Goal: Task Accomplishment & Management: Complete application form

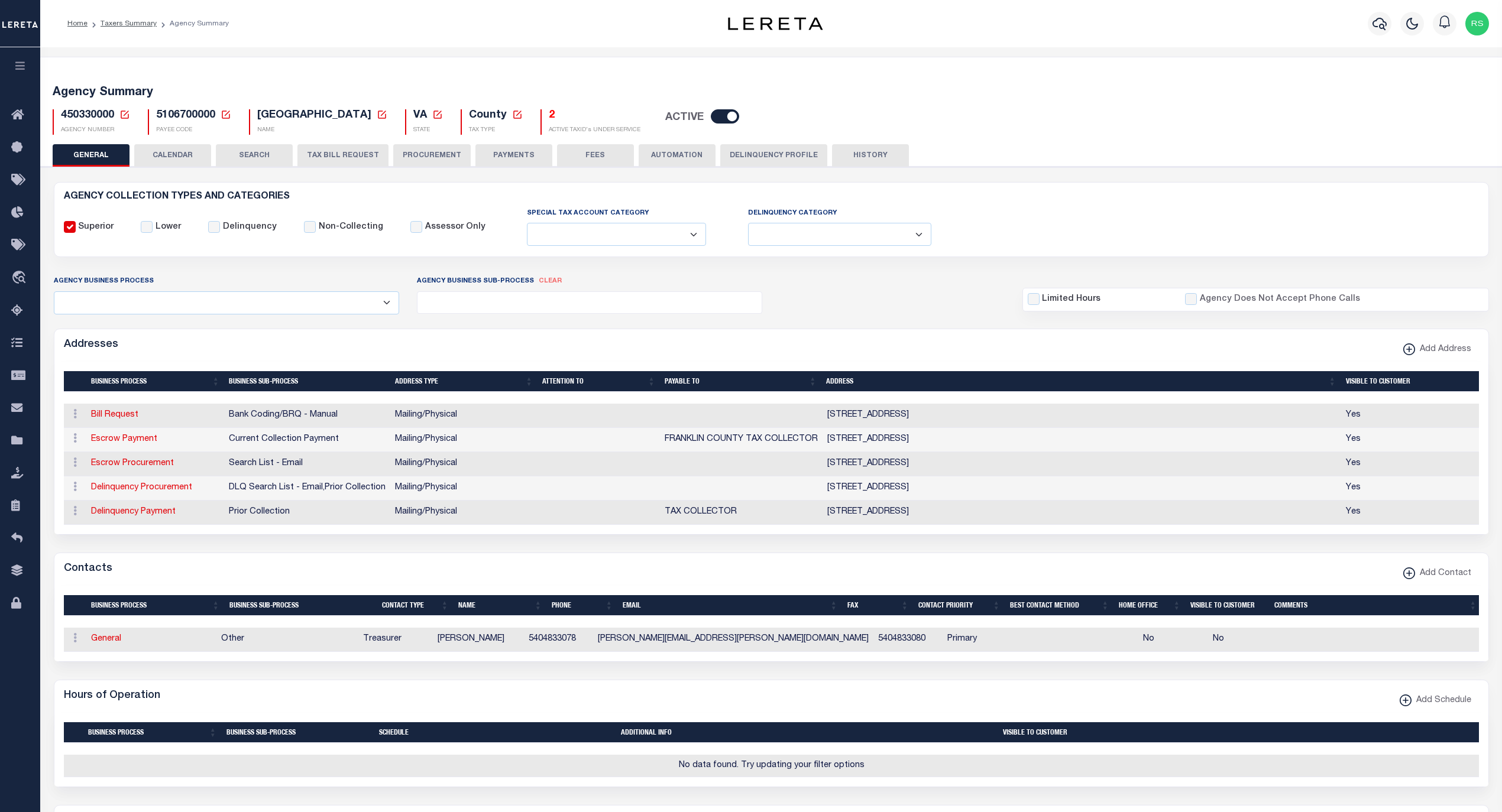
select select
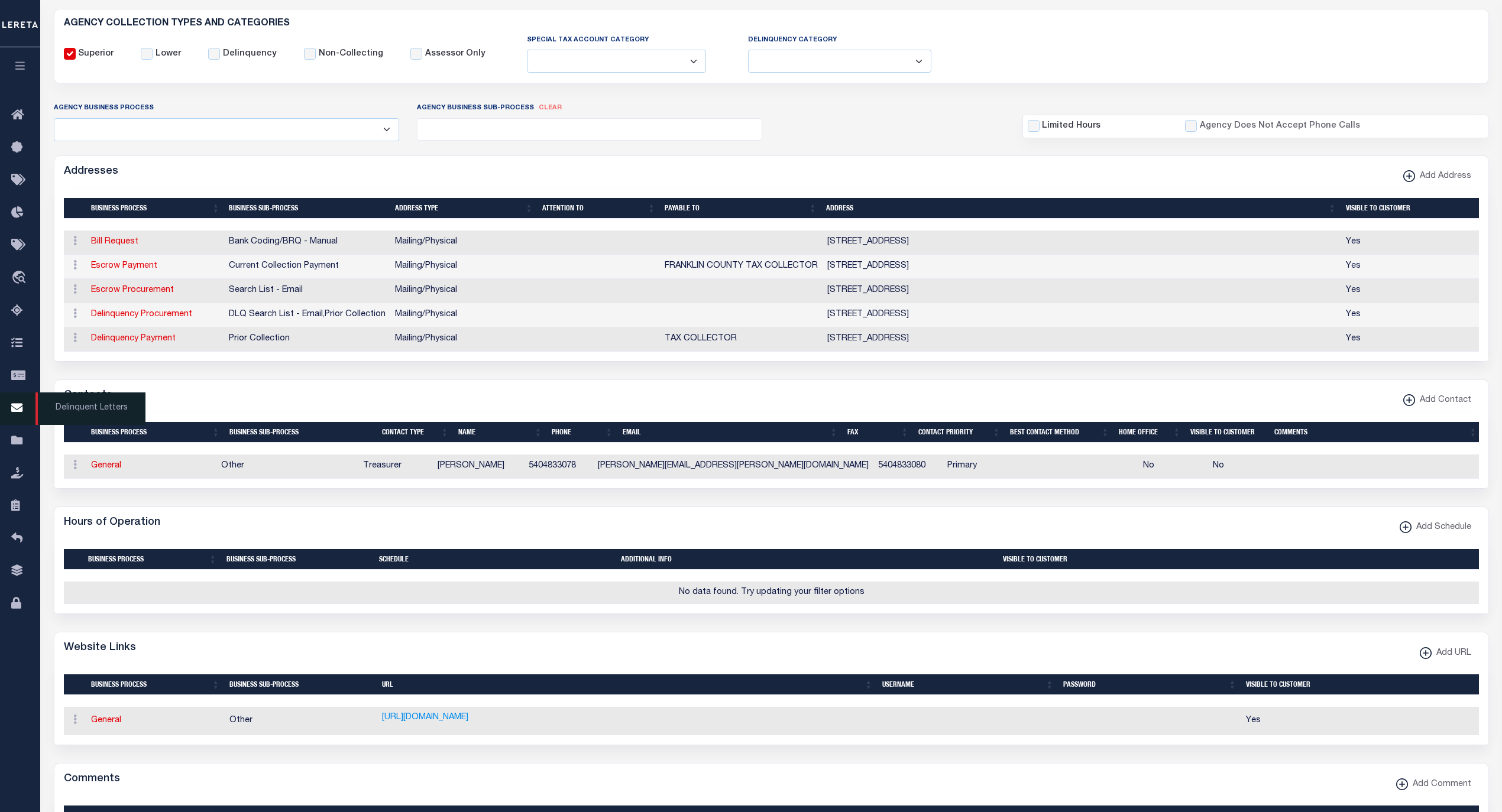
scroll to position [173, 0]
click at [67, 440] on span "Taxing Entity" at bounding box center [80, 441] width 88 height 32
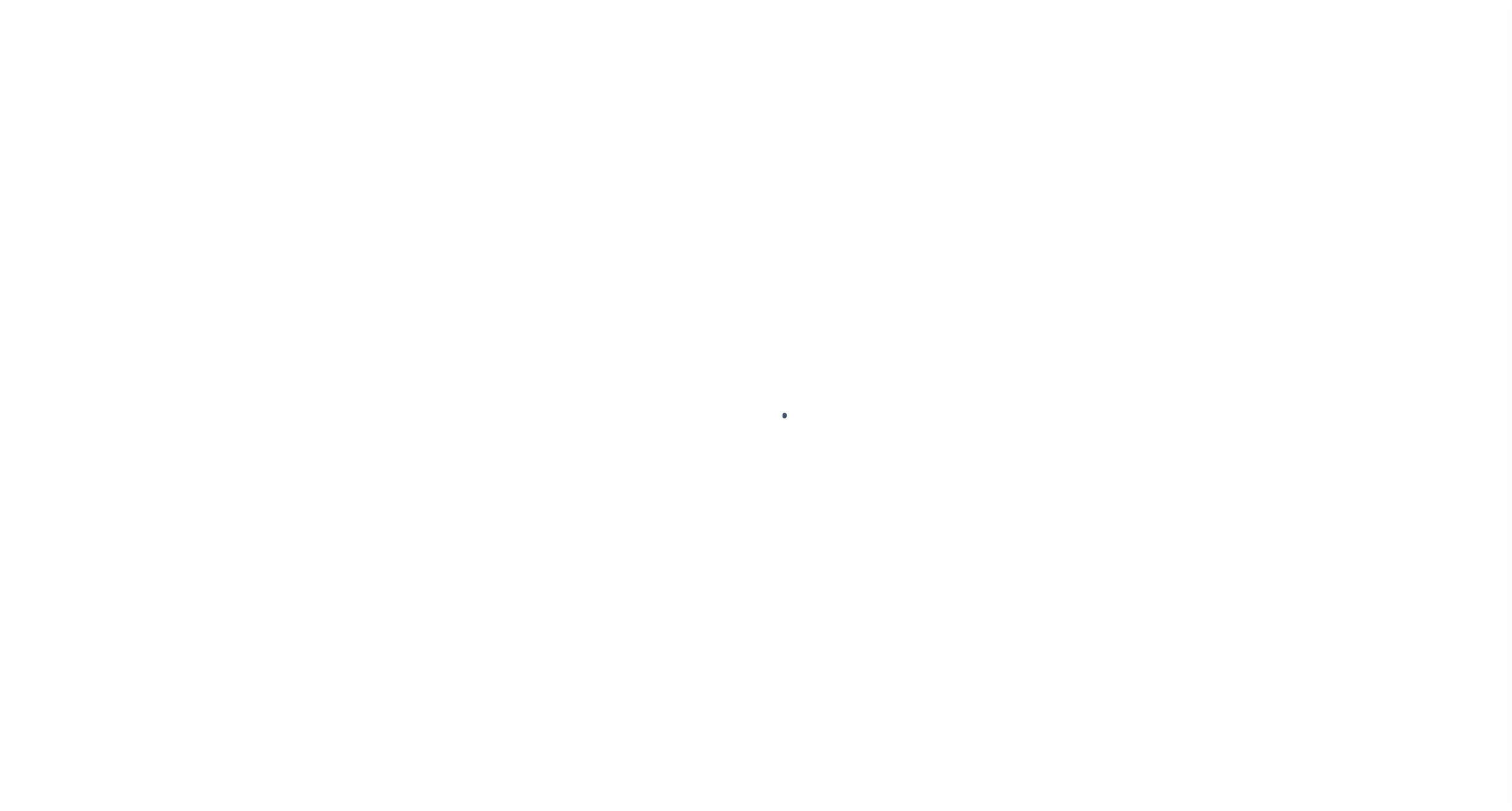
select select
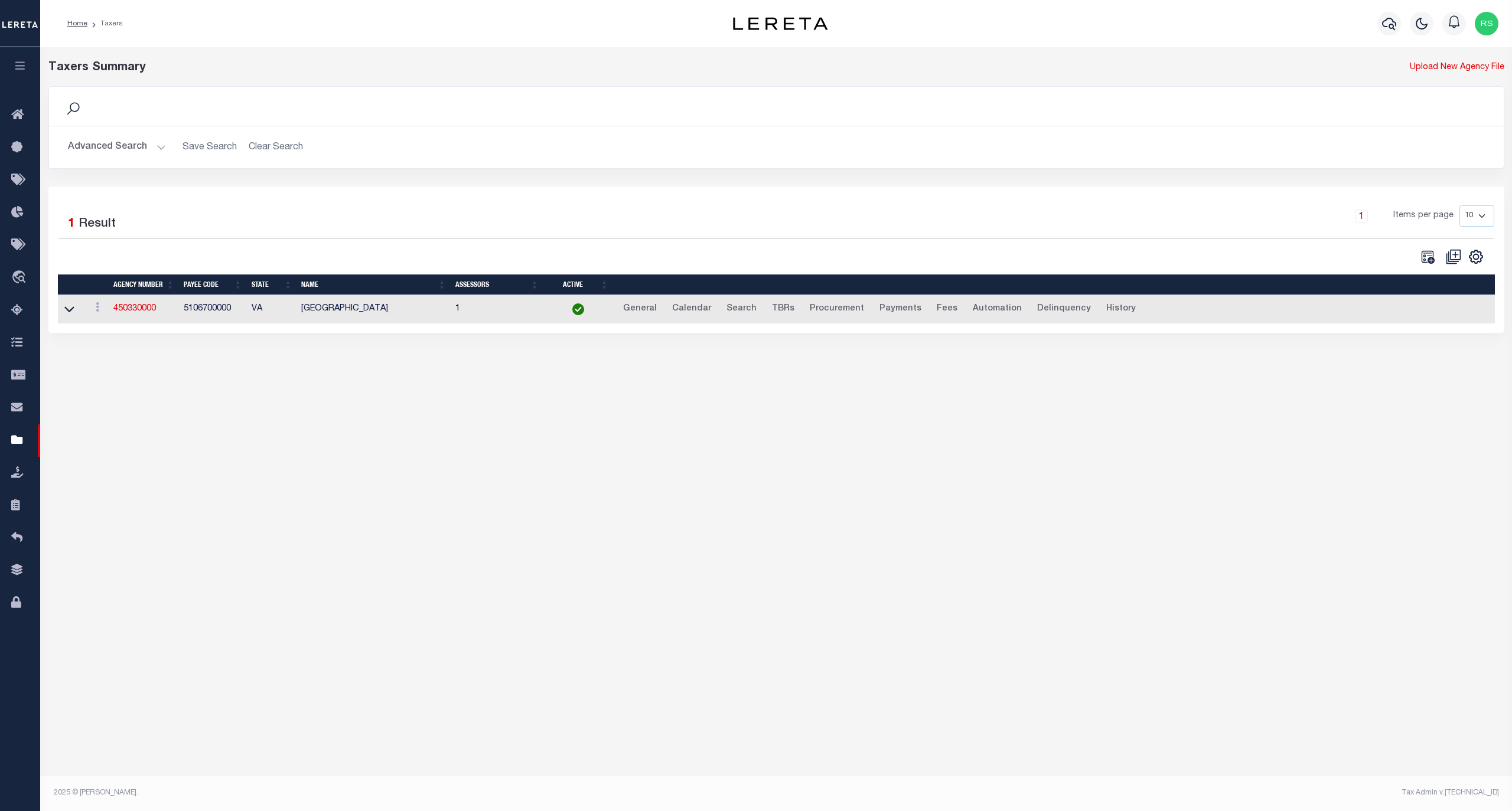
click at [97, 151] on button "Advanced Search" at bounding box center [117, 147] width 98 height 23
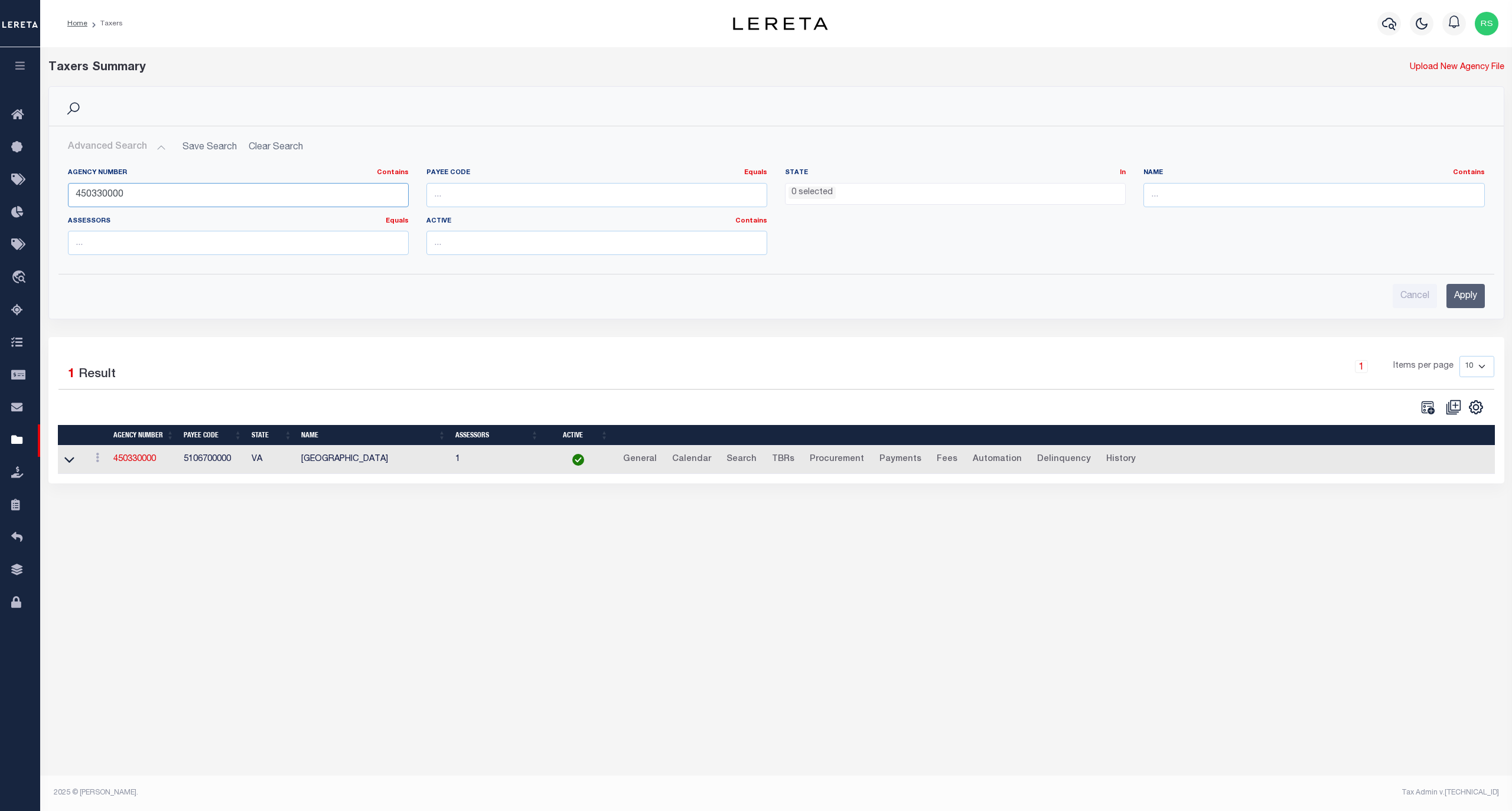
click at [116, 188] on input "450330000" at bounding box center [238, 195] width 341 height 24
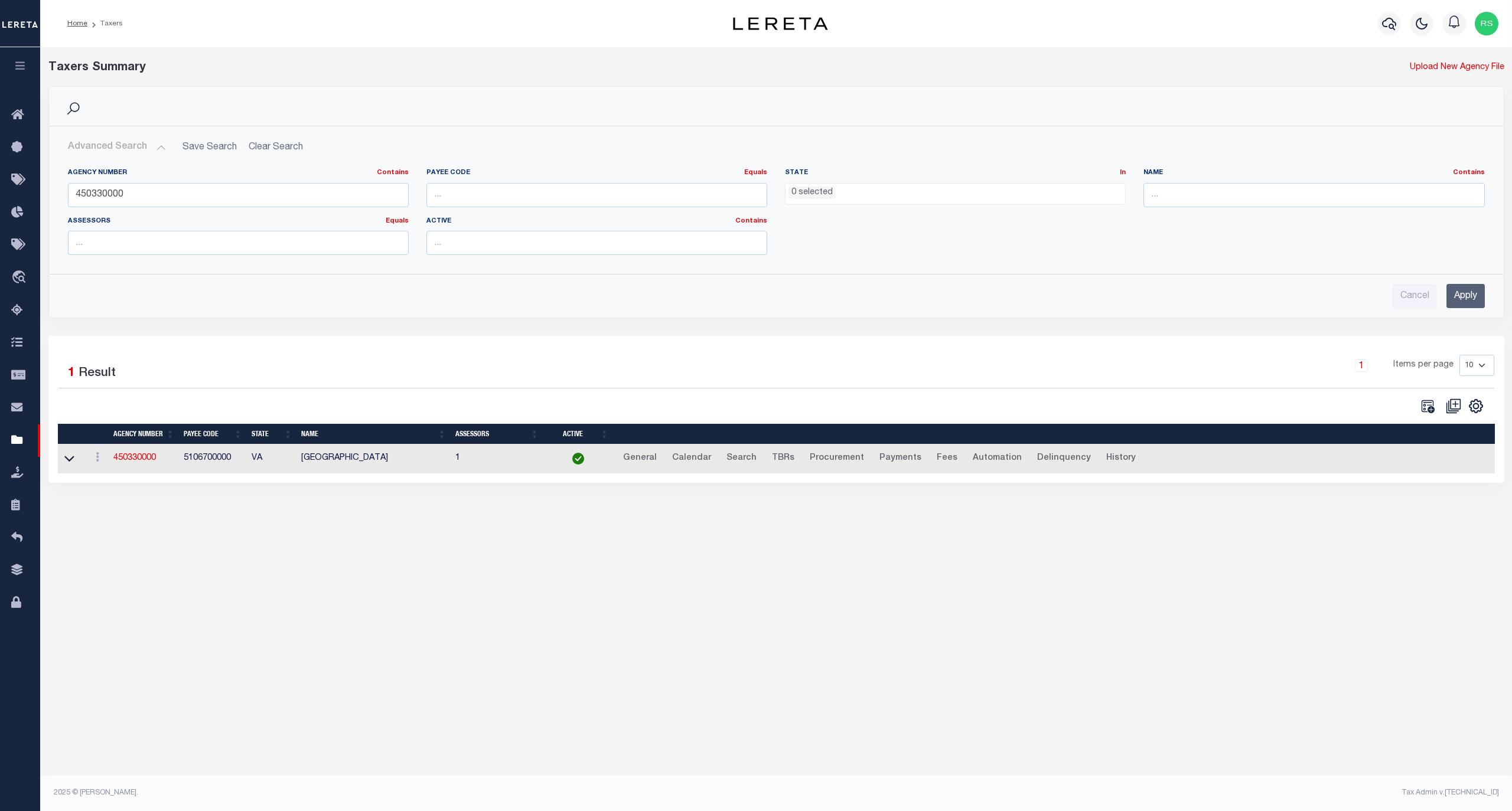
click at [1469, 298] on input "Apply" at bounding box center [1466, 296] width 38 height 24
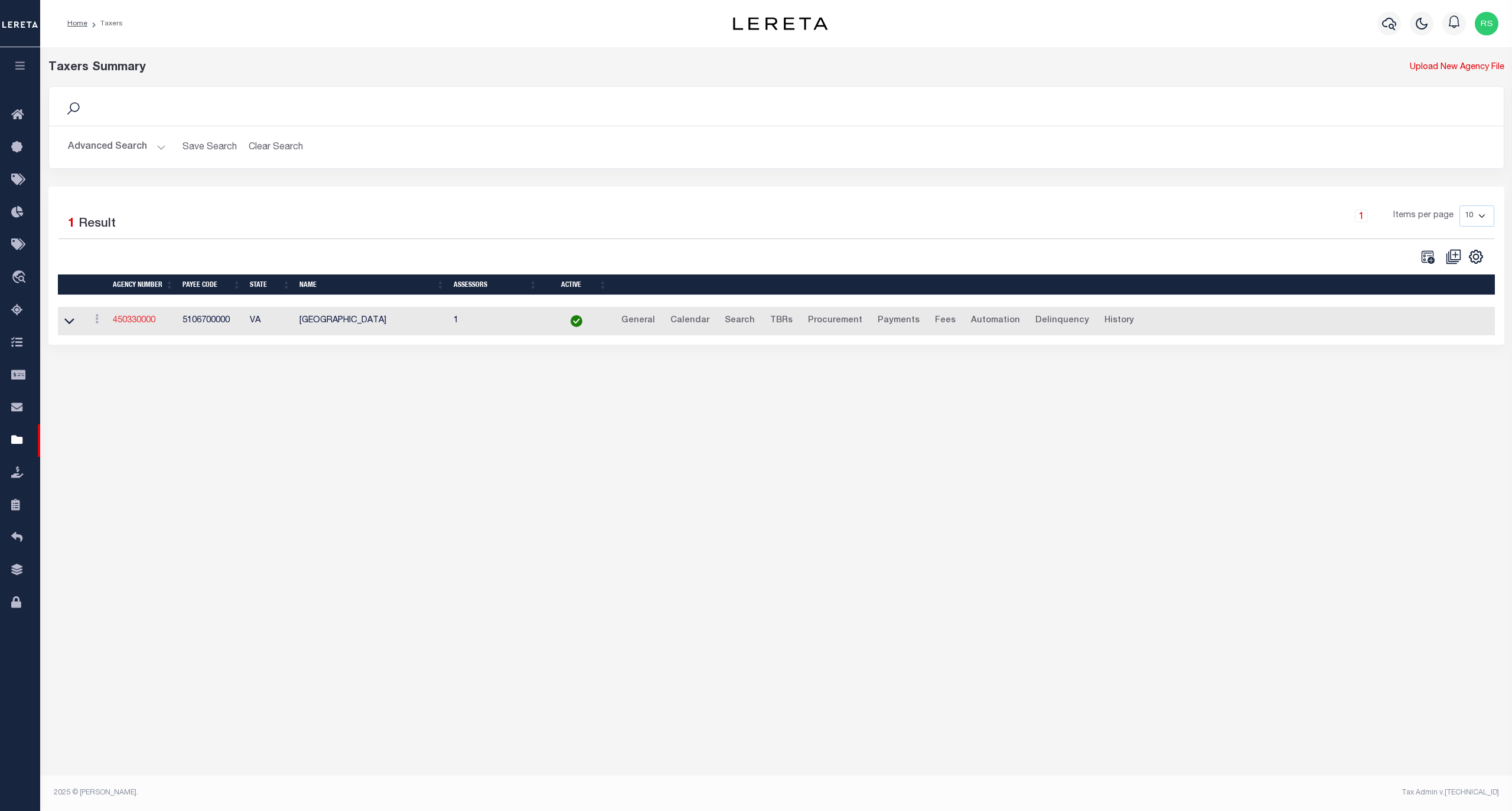
click at [133, 321] on link "450330000" at bounding box center [134, 320] width 42 height 8
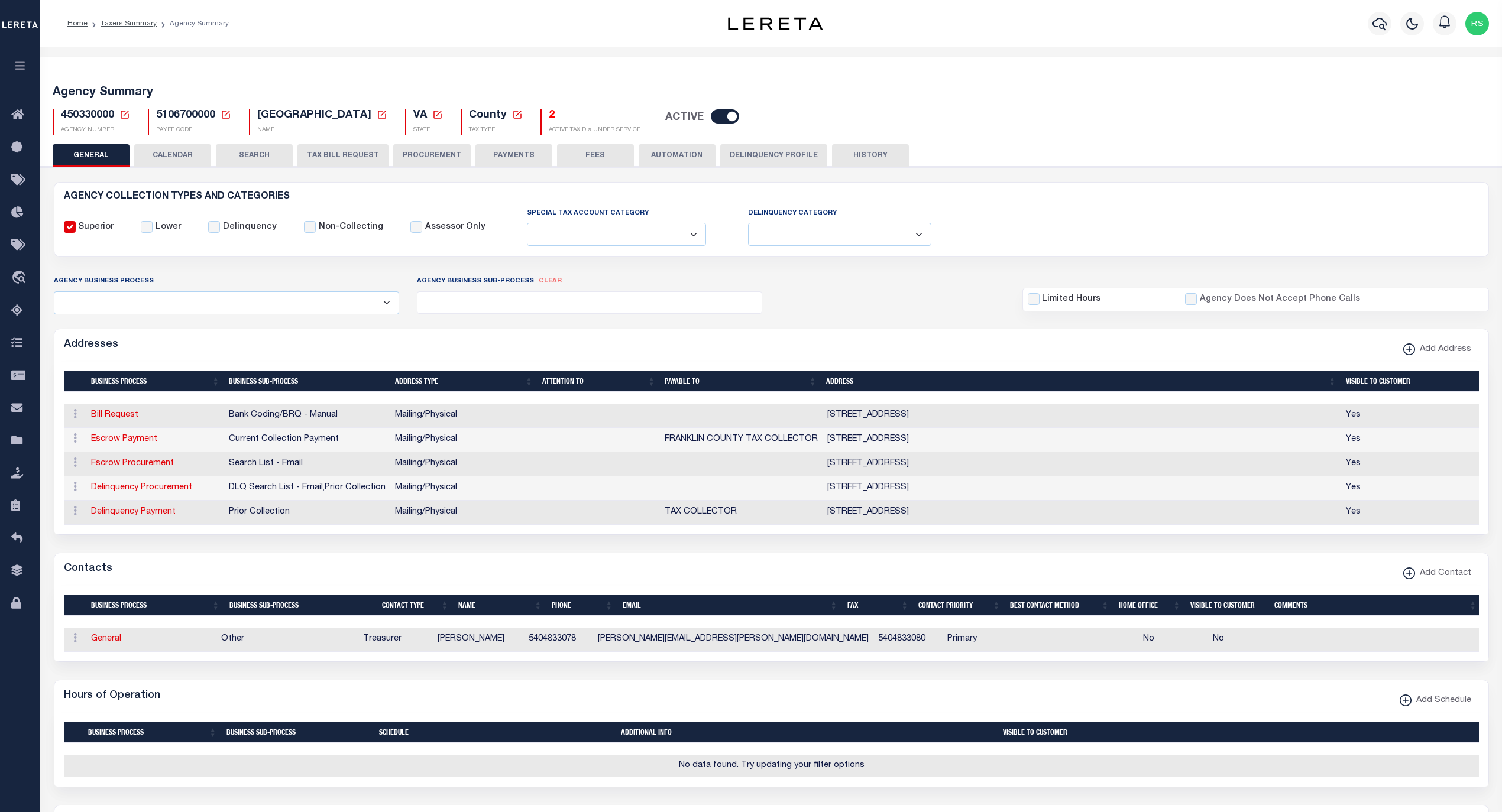
select select
drag, startPoint x: 820, startPoint y: 445, endPoint x: 649, endPoint y: 435, distance: 171.3
click at [649, 435] on tr "ACTIONS Edit Address Delete Address Escrow Payment Current Collection Payment M…" at bounding box center [771, 440] width 1416 height 25
copy tr "FRANKLIN COUNTY TAX COLLECTOR"
click at [138, 516] on link "Delinquency Payment" at bounding box center [133, 512] width 85 height 8
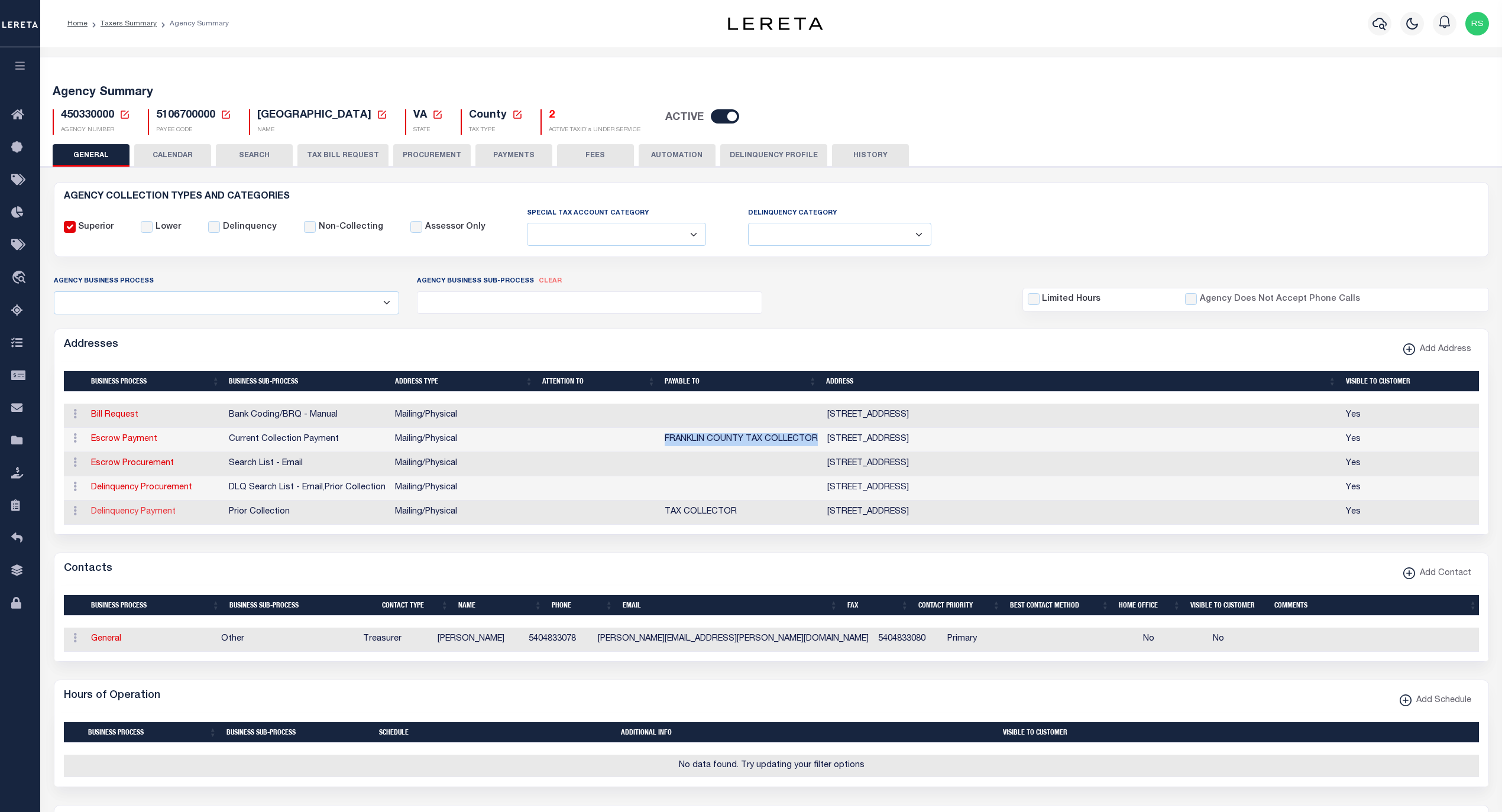
select select "1"
checkbox input "false"
select select
type input "[STREET_ADDRESS]"
type input "ROCKY MOUNT"
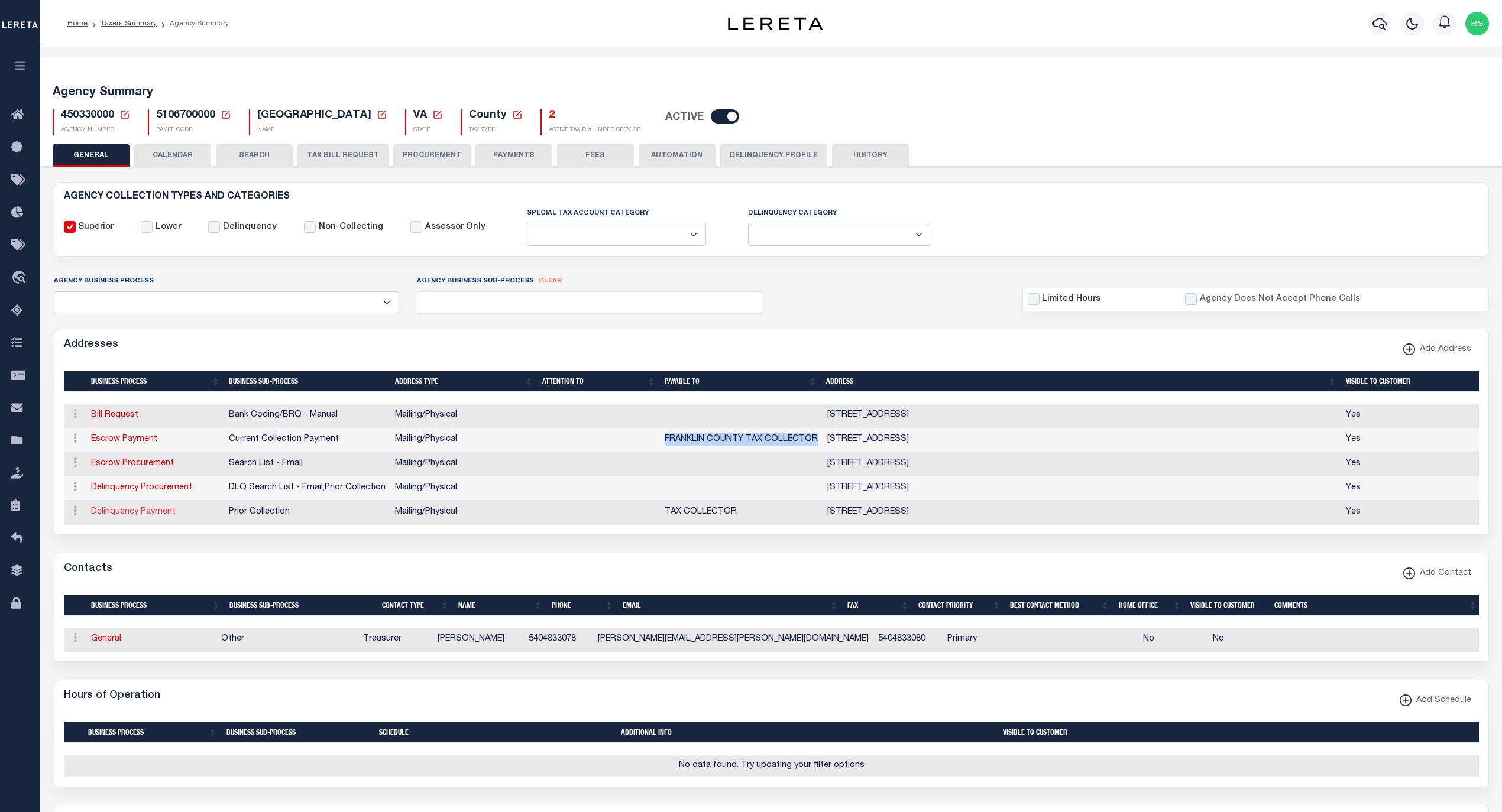
select select "VA"
type input "24151"
select select "5"
checkbox input "true"
type input "TAX COLLECTOR"
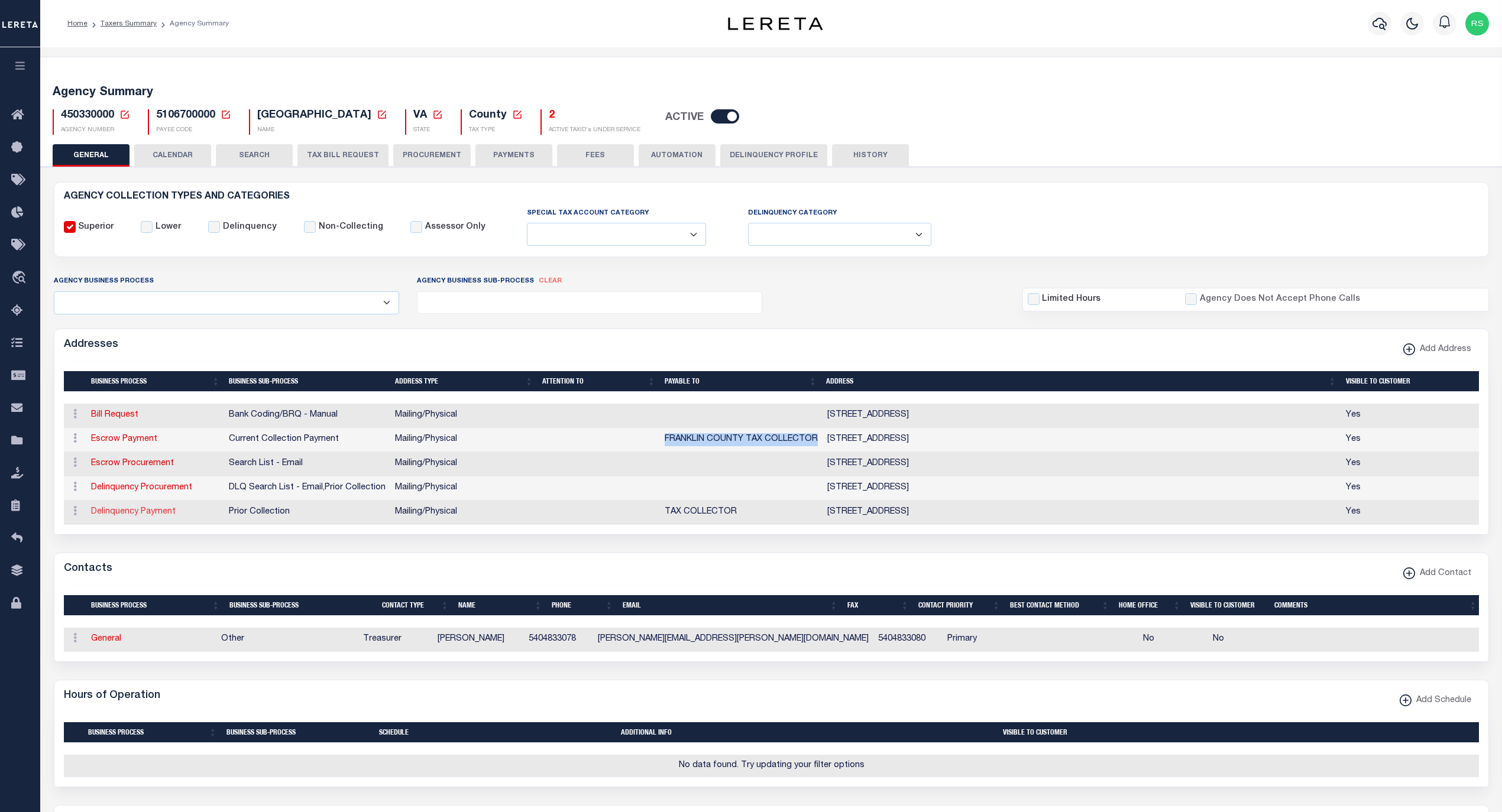
select select "5"
select select "27"
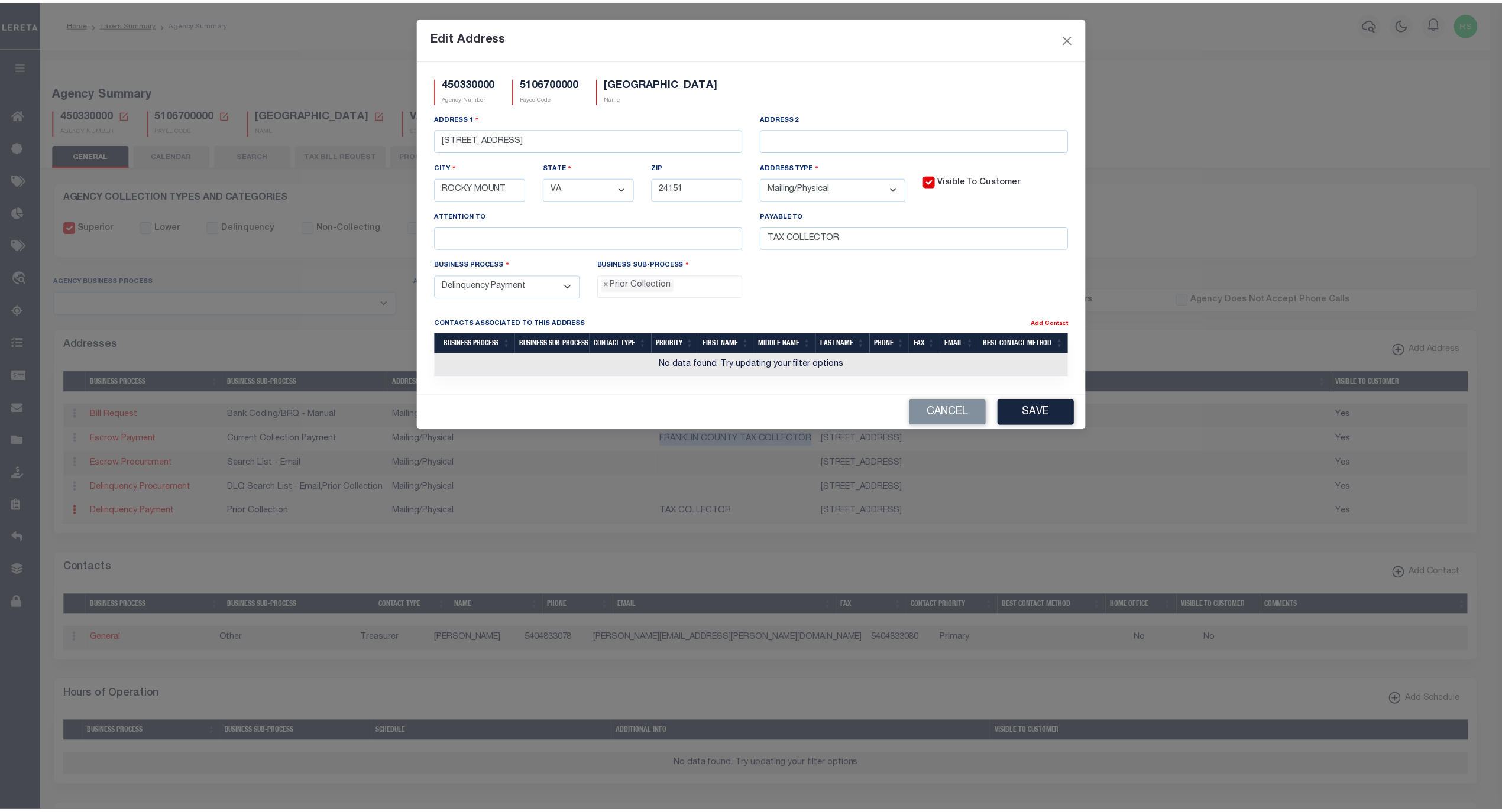
scroll to position [20, 0]
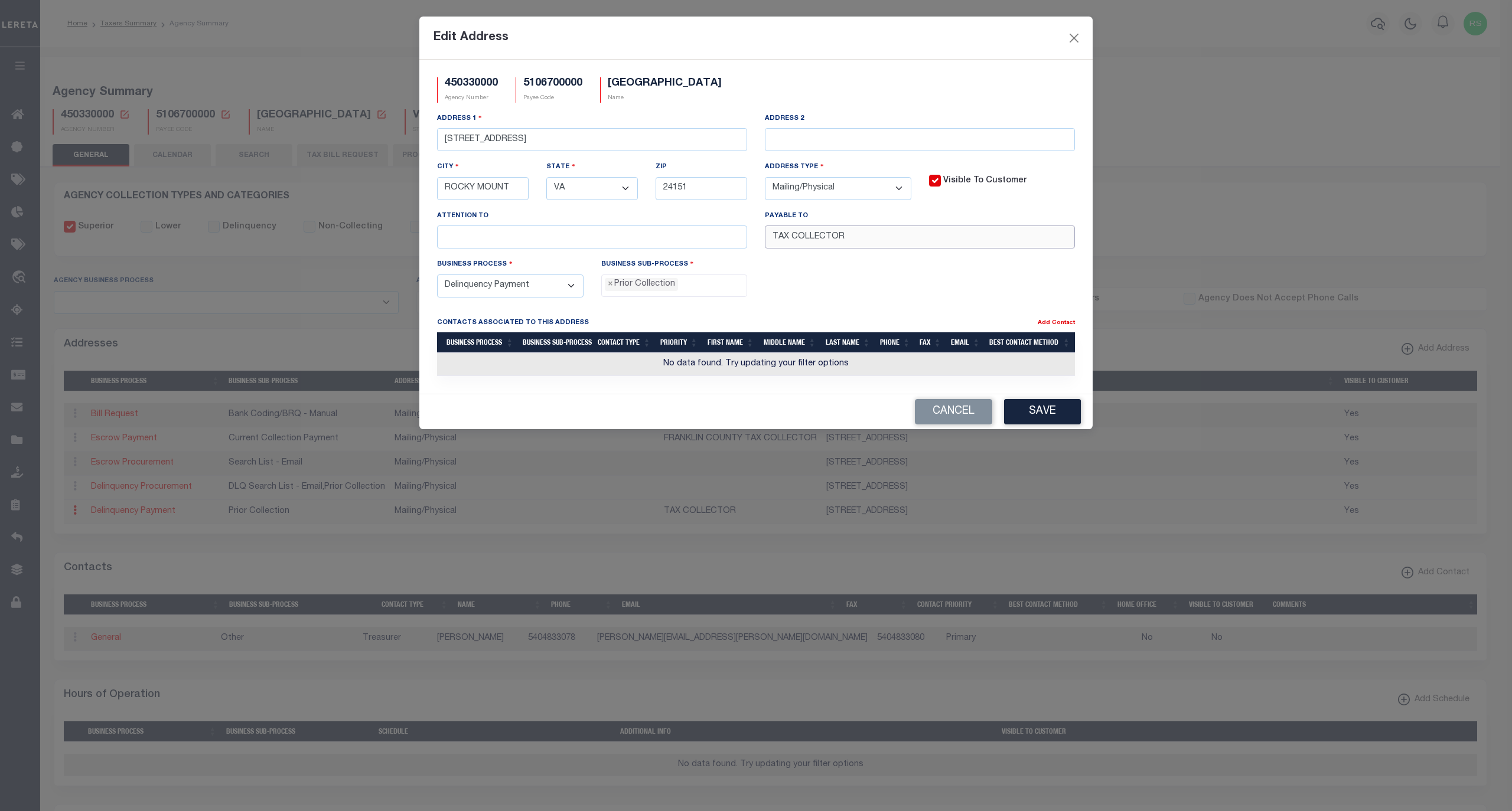
click at [885, 241] on input "TAX COLLECTOR" at bounding box center [920, 237] width 310 height 23
click at [1035, 241] on input "TAX COLLECTOR" at bounding box center [920, 237] width 310 height 23
drag, startPoint x: 1057, startPoint y: 241, endPoint x: 516, endPoint y: 212, distance: 541.8
click at [516, 212] on div "Address 1 1255 FRANKLIN STREET STE101 Address 2 City ROCKY MOUNT State - Select…" at bounding box center [756, 185] width 656 height 146
paste input "FRANKLIN COUNTY TAX COLLECTOR"
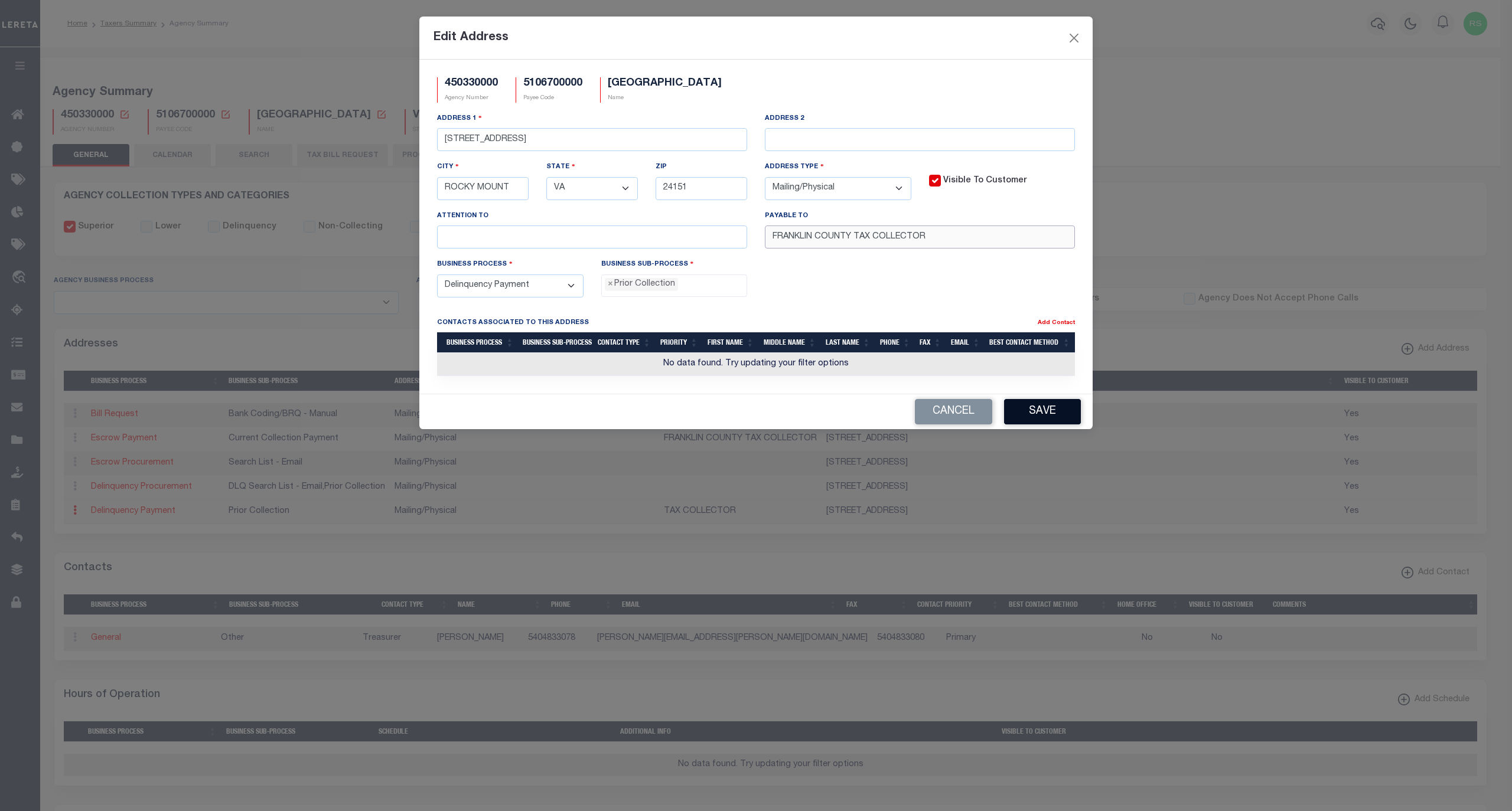
type input "FRANKLIN COUNTY TAX COLLECTOR"
click at [1057, 407] on button "Save" at bounding box center [1042, 411] width 77 height 25
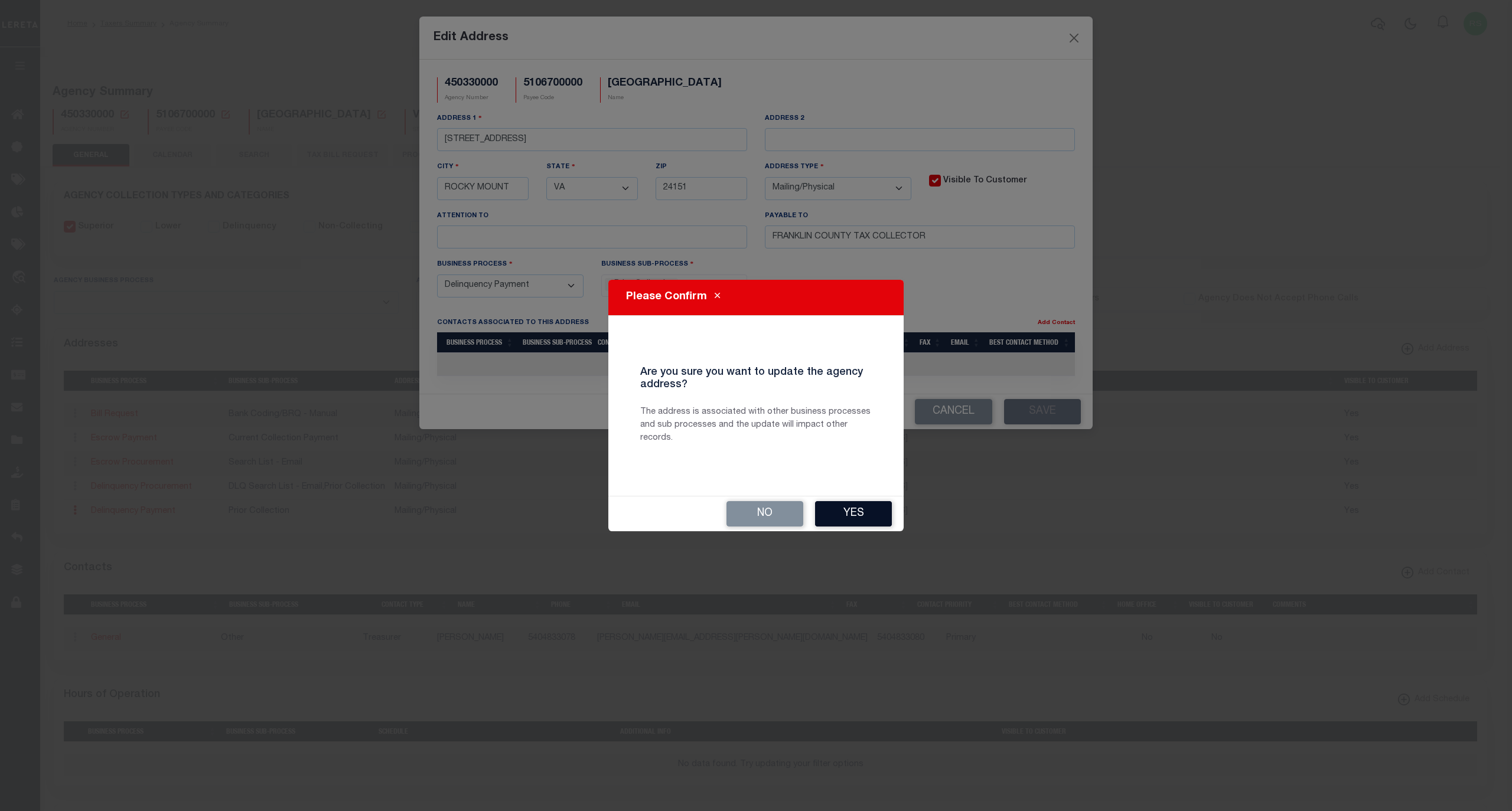
click at [847, 507] on button "Yes" at bounding box center [854, 514] width 77 height 25
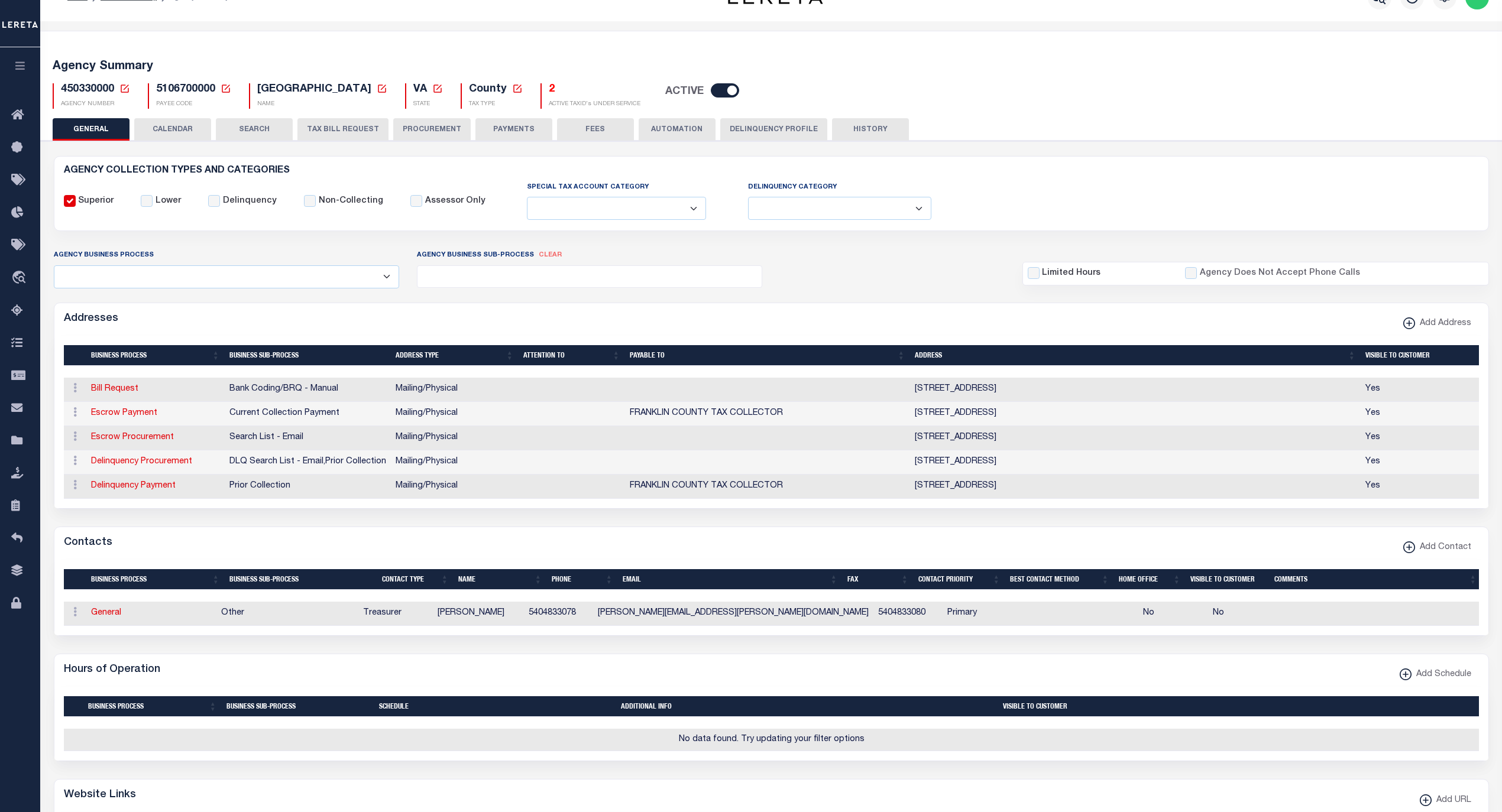
scroll to position [0, 0]
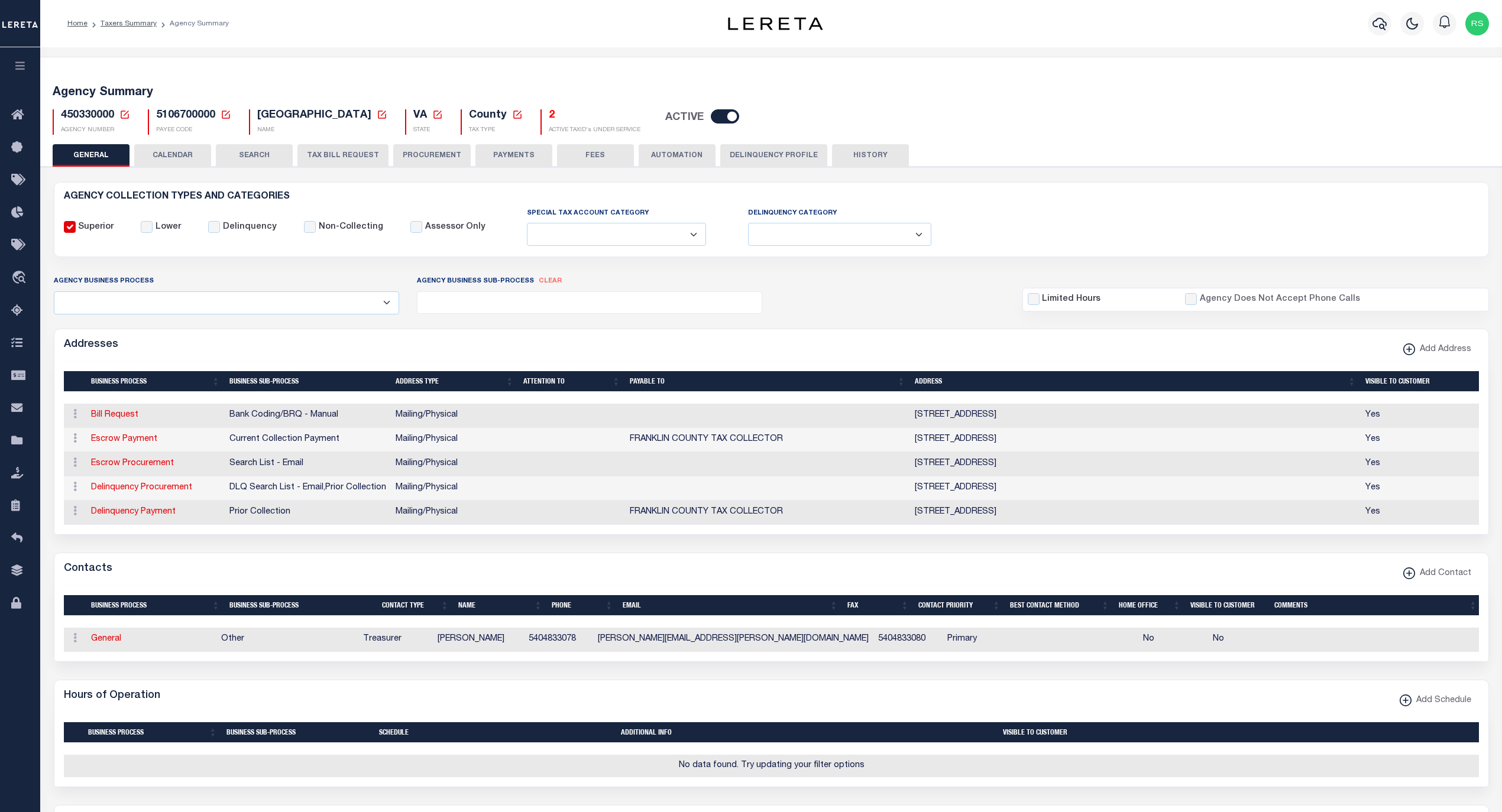
click at [511, 152] on button "PAYMENTS" at bounding box center [513, 156] width 77 height 23
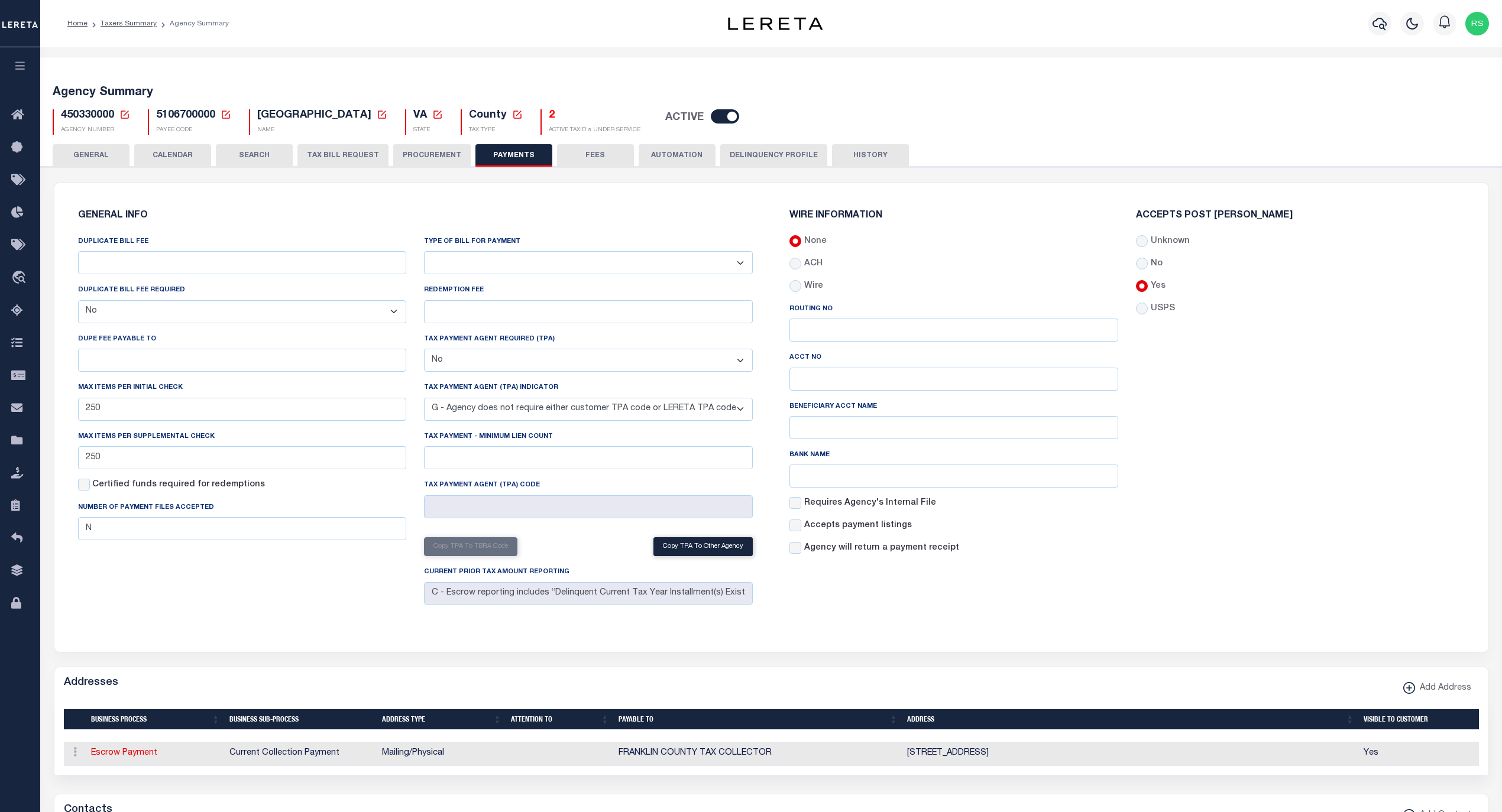
click at [333, 638] on div "GENERAL INFO DUPLICATE BILL FEE DUPLICATE BILL FEE REQUIRED Yes No DUPE FEE PAY…" at bounding box center [771, 417] width 1423 height 441
click at [382, 315] on select "Yes No" at bounding box center [242, 311] width 329 height 23
click at [78, 301] on select "Yes No" at bounding box center [242, 311] width 329 height 23
click at [288, 605] on div "DUPLICATE BILL FEE DUPLICATE BILL FEE REQUIRED Yes No DUPE FEE PAYABLE TO Max i…" at bounding box center [242, 422] width 347 height 374
click at [1361, 797] on button "Cancel" at bounding box center [1344, 795] width 78 height 25
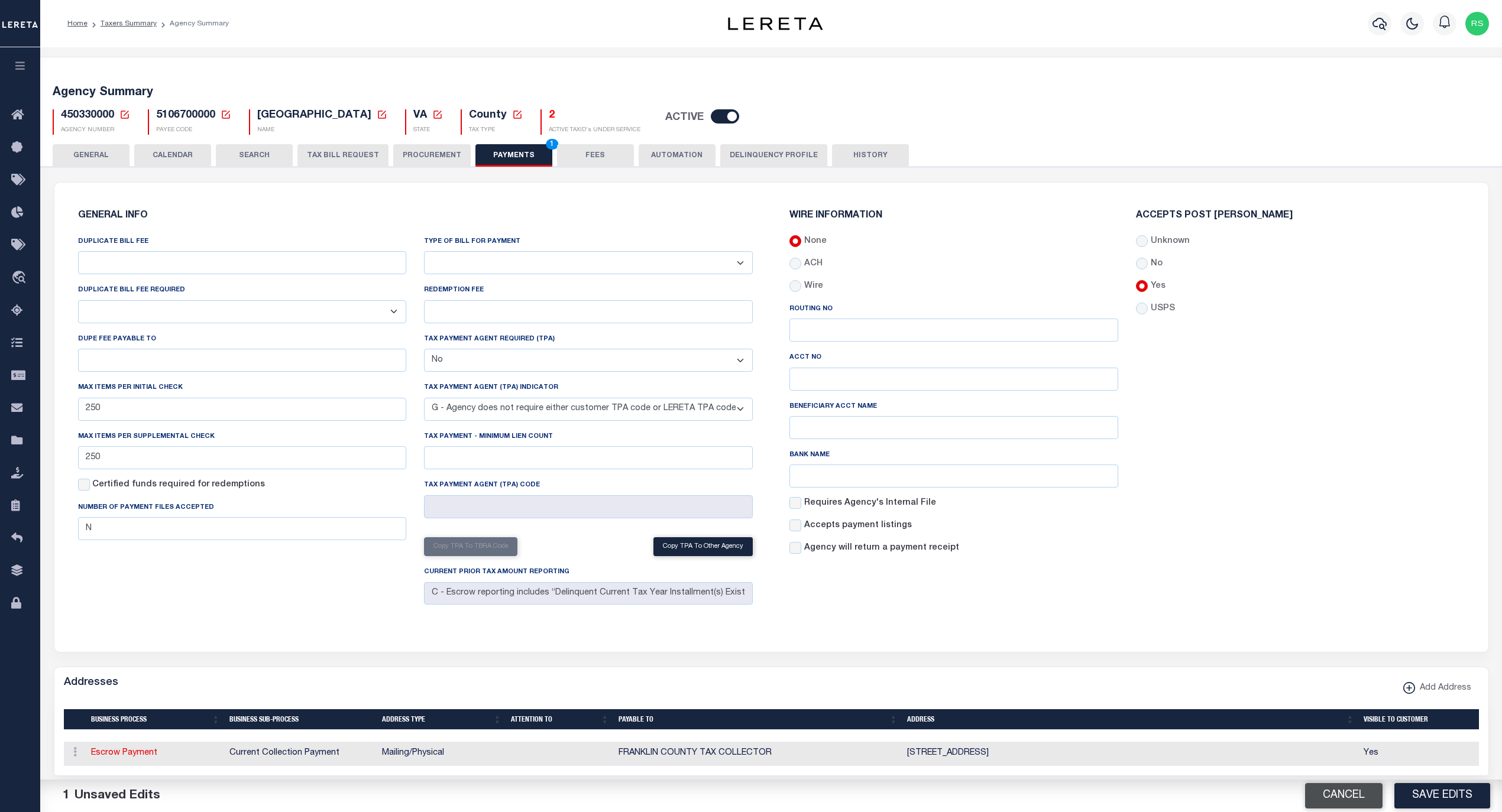
select select "false"
click at [107, 156] on button "GENERAL" at bounding box center [91, 156] width 77 height 23
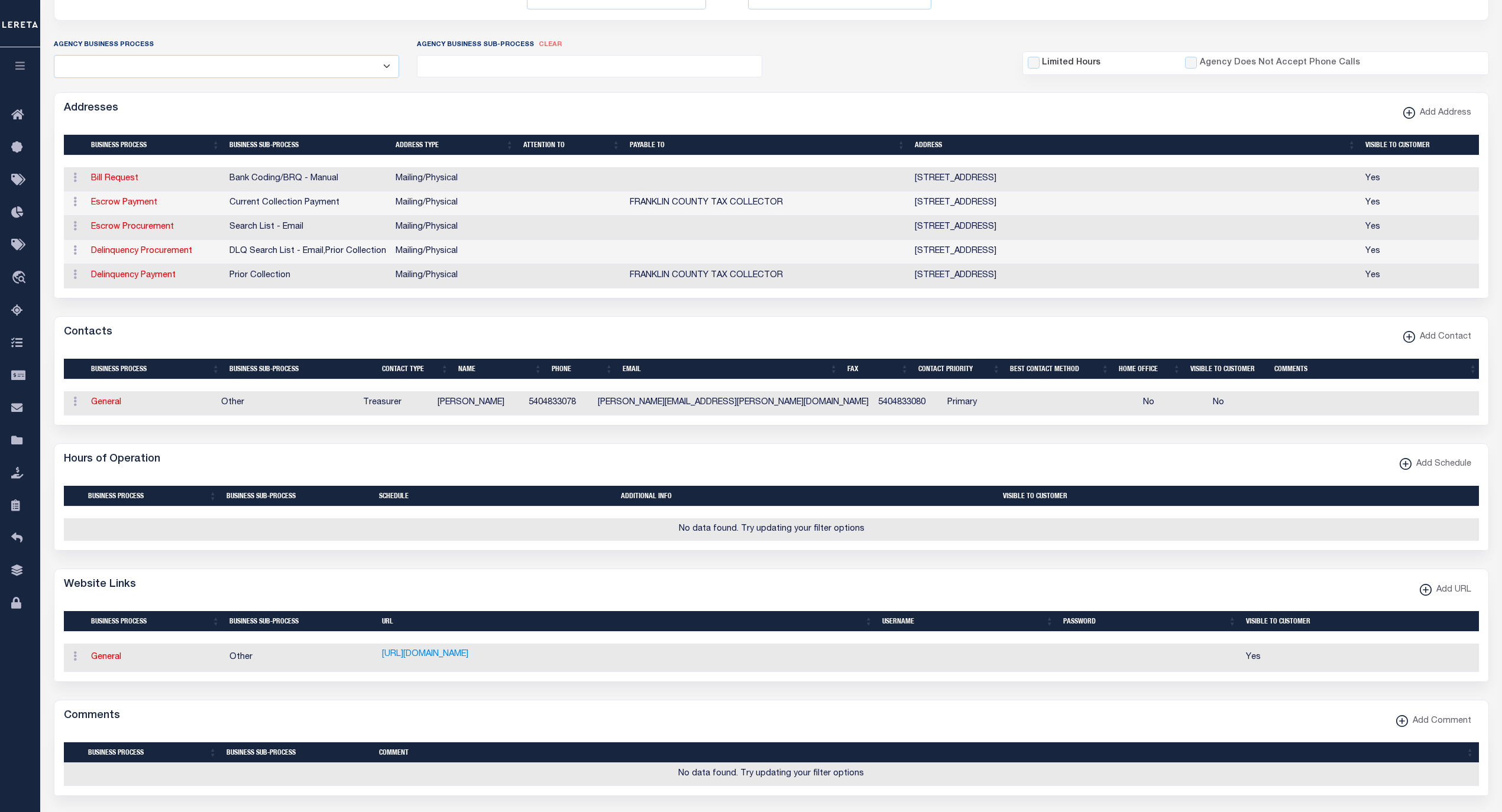
scroll to position [131, 0]
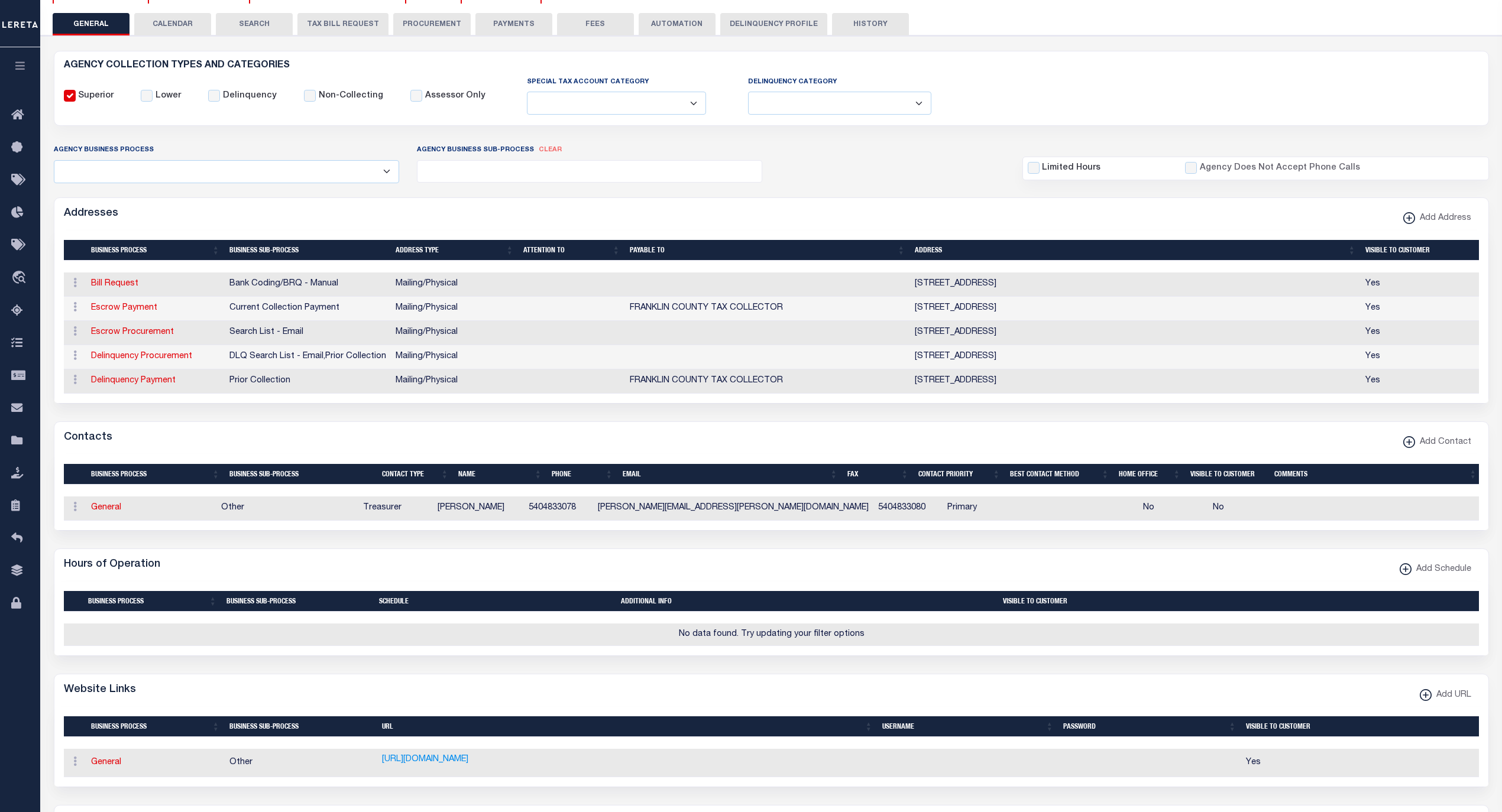
click at [864, 20] on button "HISTORY" at bounding box center [871, 25] width 77 height 23
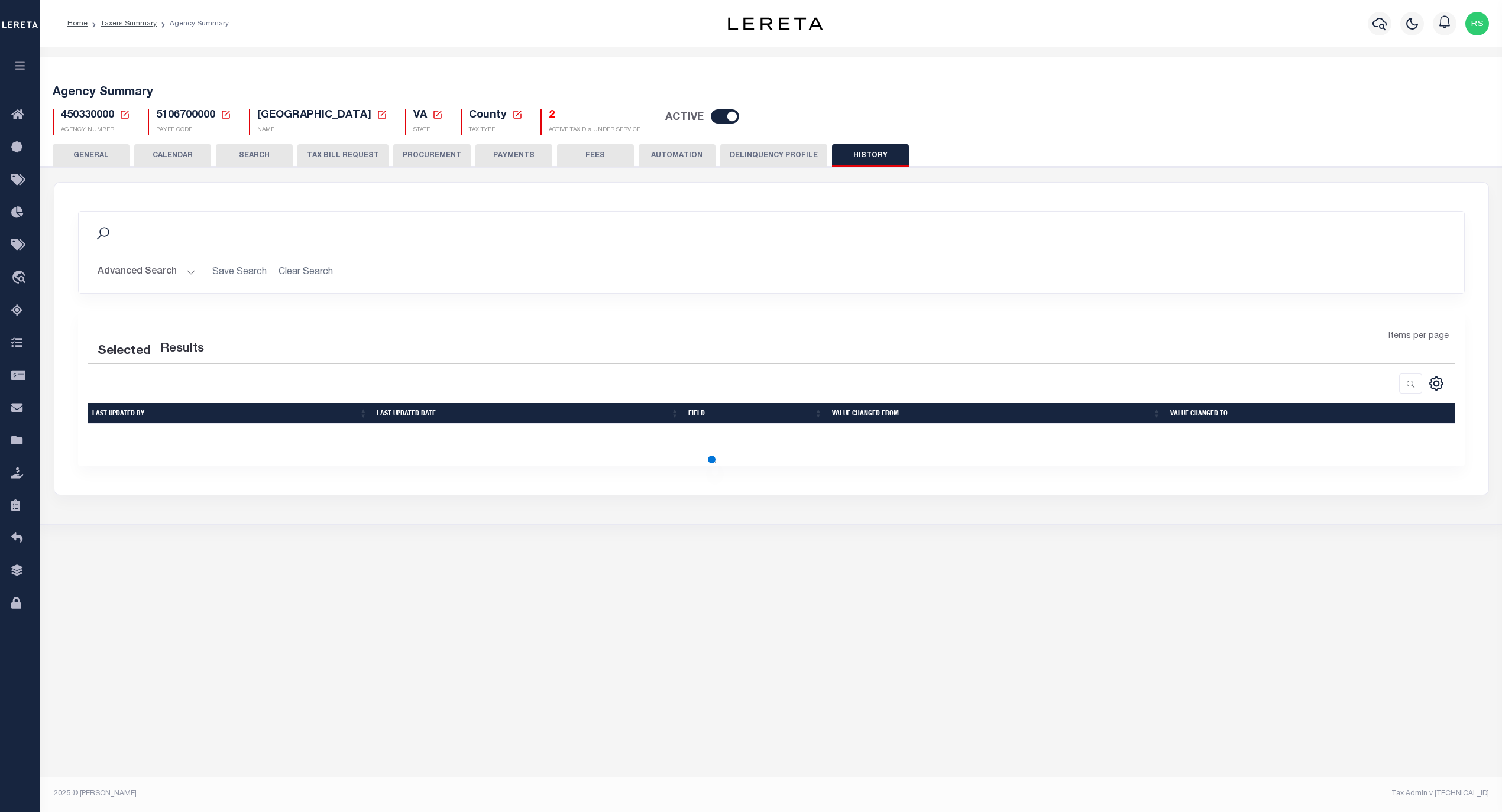
scroll to position [0, 0]
click at [135, 279] on button "Advanced Search" at bounding box center [146, 272] width 98 height 23
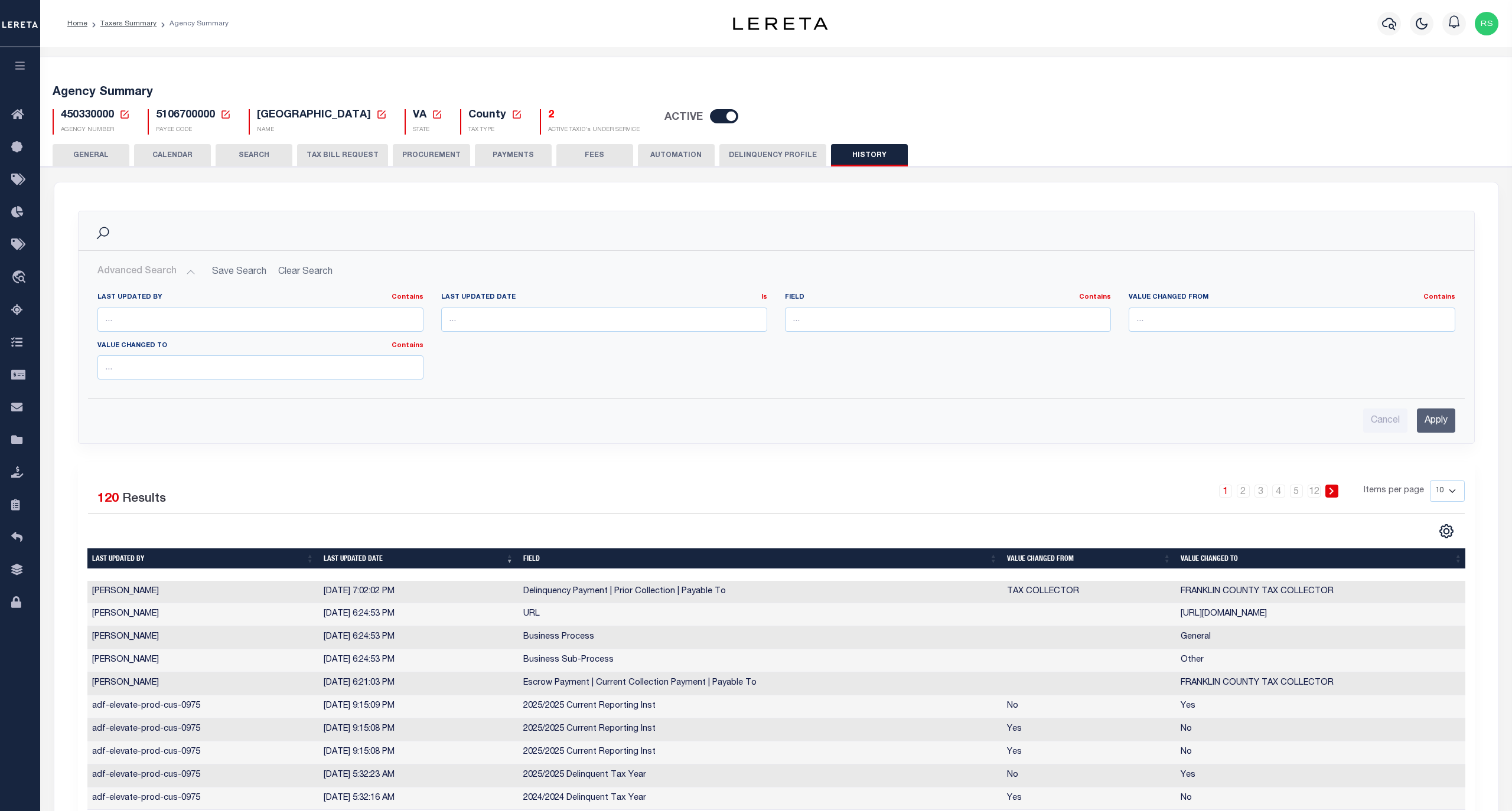
click at [134, 277] on button "Advanced Search" at bounding box center [146, 272] width 98 height 23
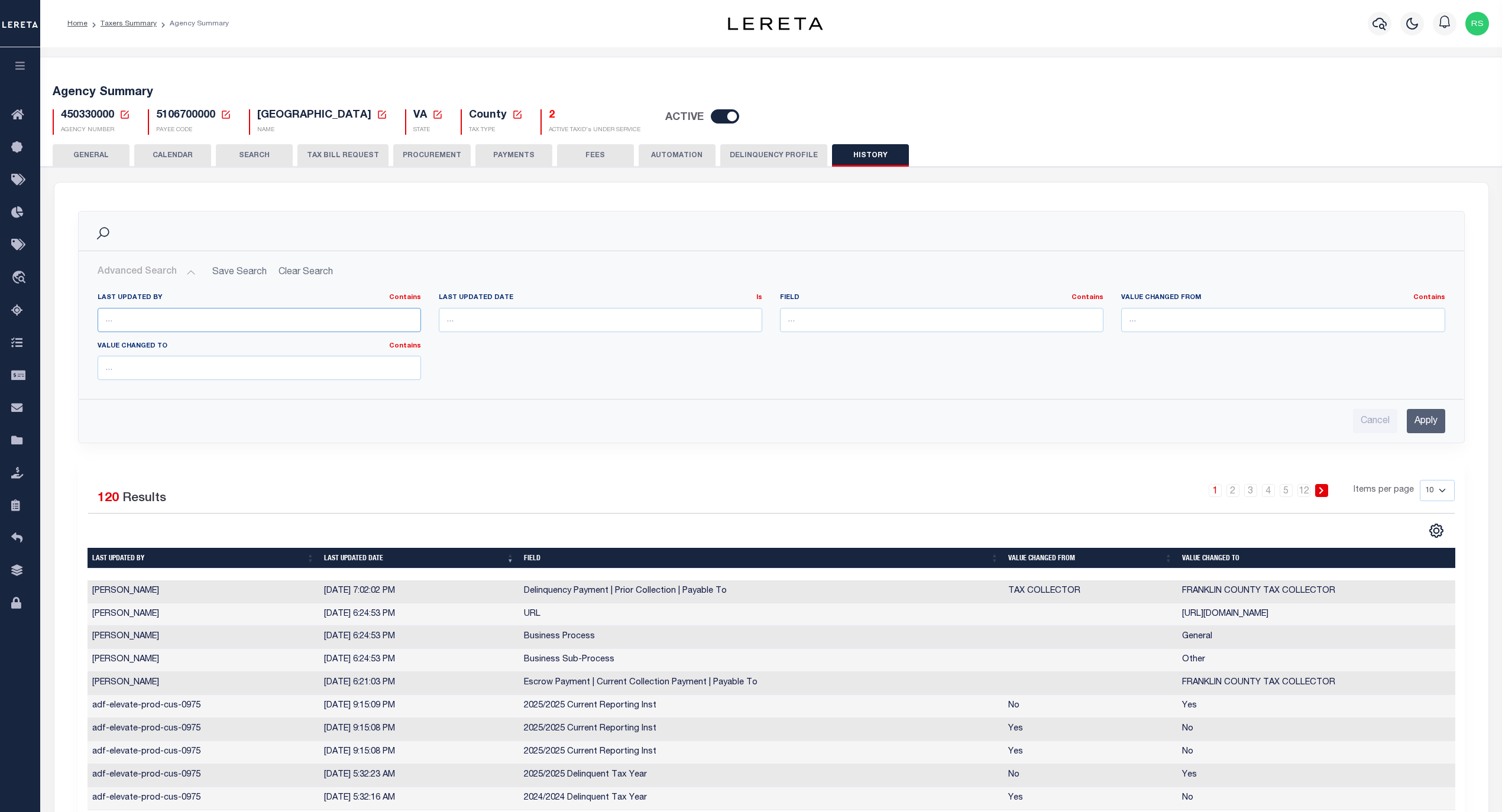
click at [147, 318] on input "text" at bounding box center [259, 320] width 323 height 25
type input ","
click at [1417, 421] on input "Apply" at bounding box center [1426, 421] width 38 height 25
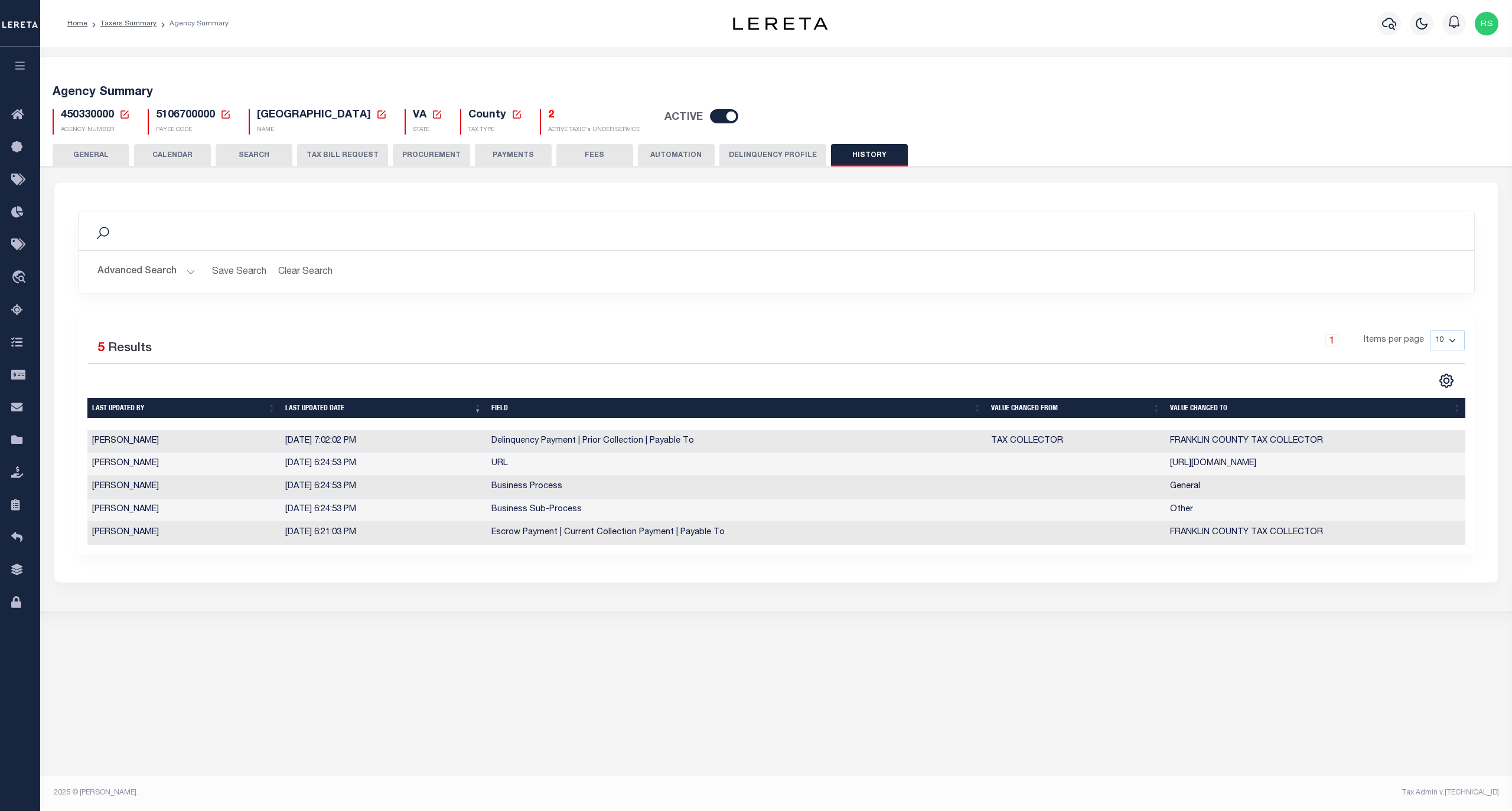
click at [95, 151] on button "GENERAL" at bounding box center [91, 155] width 77 height 22
